Goal: Task Accomplishment & Management: Manage account settings

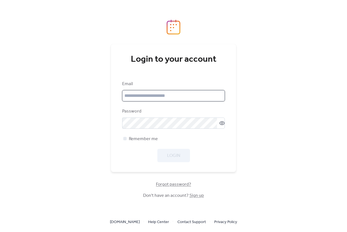
click at [145, 99] on input "email" at bounding box center [173, 95] width 103 height 11
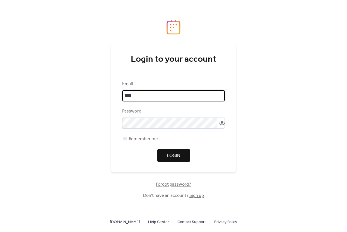
type input "**********"
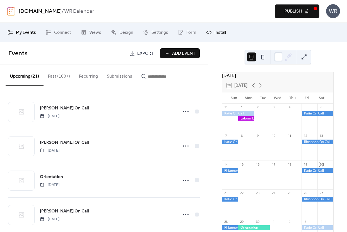
click at [211, 32] on link "Install" at bounding box center [216, 32] width 28 height 15
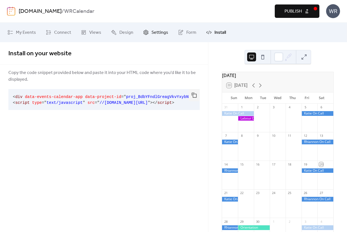
click at [155, 34] on span "Settings" at bounding box center [159, 32] width 17 height 7
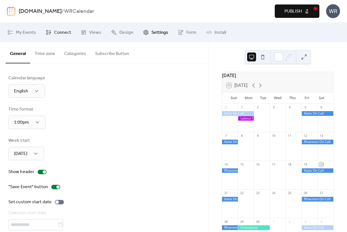
click at [62, 29] on span "Connect" at bounding box center [62, 32] width 17 height 7
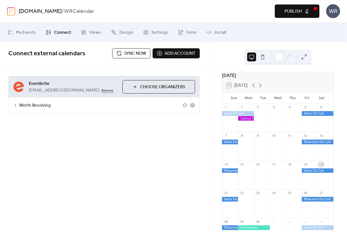
click at [102, 91] on link "Remove" at bounding box center [108, 90] width 12 height 7
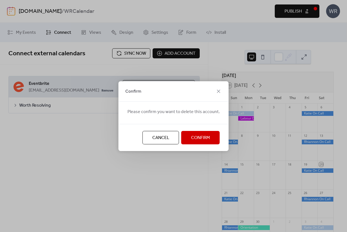
click at [167, 138] on span "Cancel" at bounding box center [160, 137] width 17 height 7
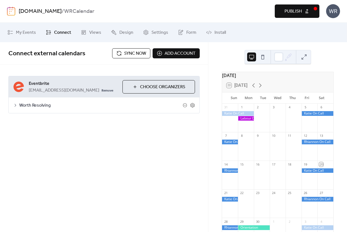
click at [172, 54] on span "Add account" at bounding box center [180, 53] width 31 height 7
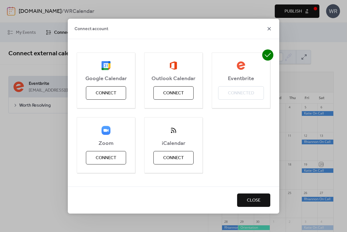
click at [269, 28] on icon at bounding box center [269, 28] width 3 height 3
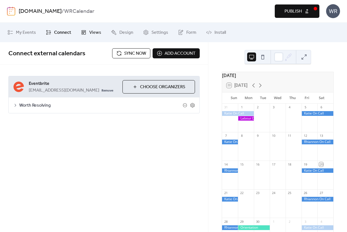
click at [96, 31] on span "Views" at bounding box center [95, 32] width 12 height 7
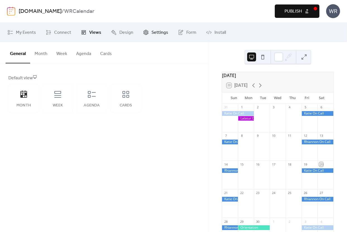
click at [157, 34] on span "Settings" at bounding box center [159, 32] width 17 height 7
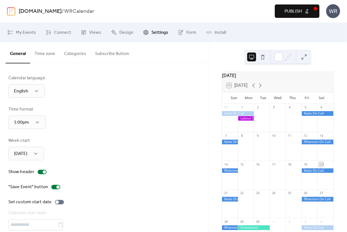
scroll to position [25, 0]
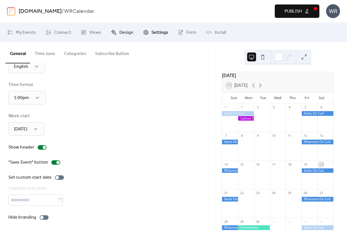
click at [122, 32] on span "Design" at bounding box center [126, 32] width 14 height 7
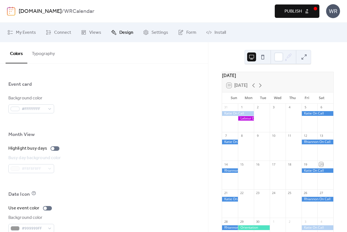
scroll to position [372, 0]
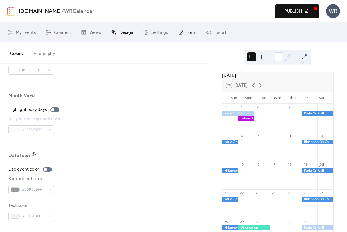
click at [186, 36] on span "Form" at bounding box center [191, 32] width 10 height 7
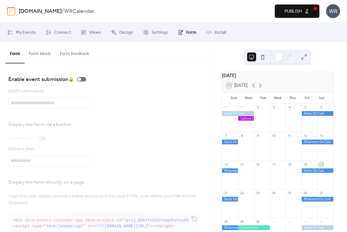
scroll to position [16, 0]
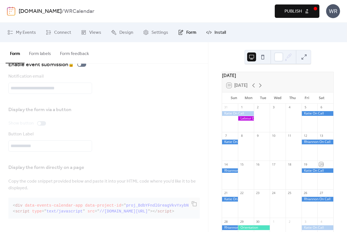
click at [210, 33] on link "Install" at bounding box center [216, 32] width 28 height 15
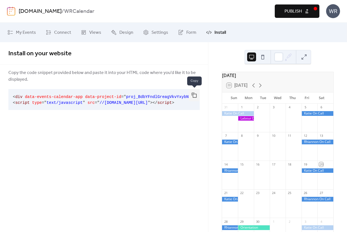
click at [194, 97] on button "button" at bounding box center [194, 95] width 11 height 12
